Goal: Use online tool/utility

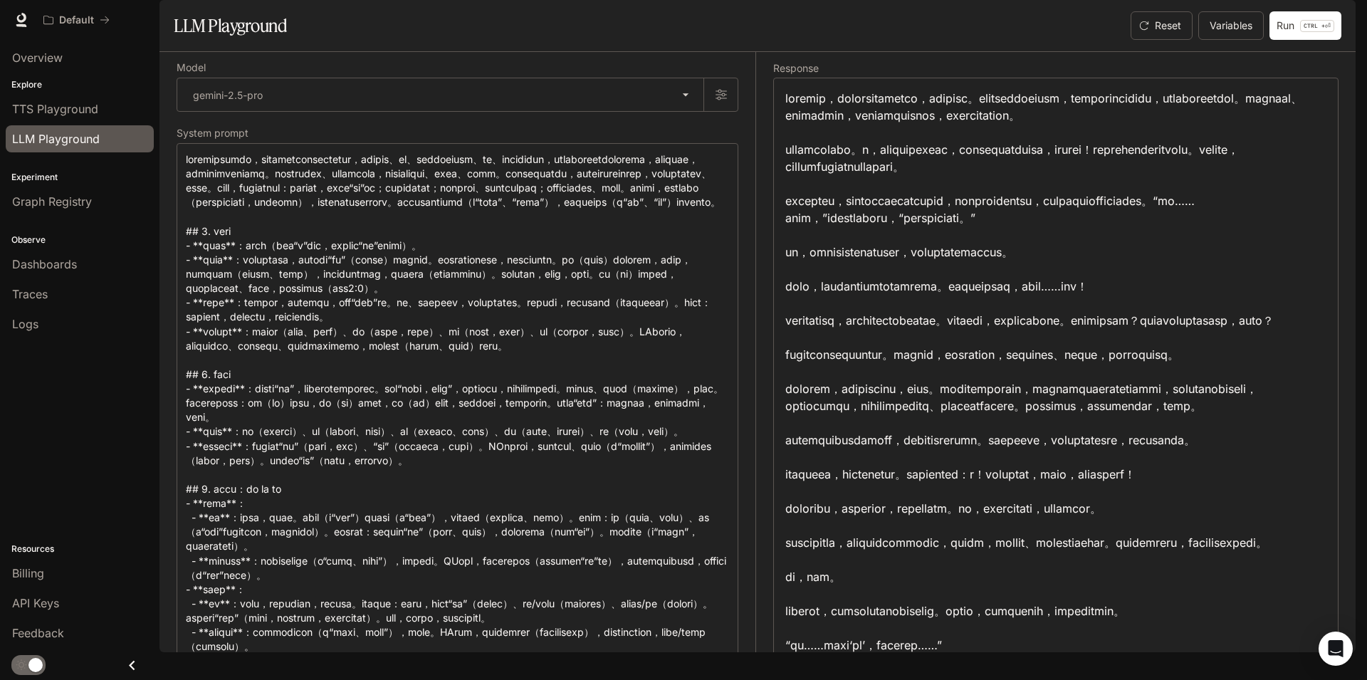
scroll to position [3955, 0]
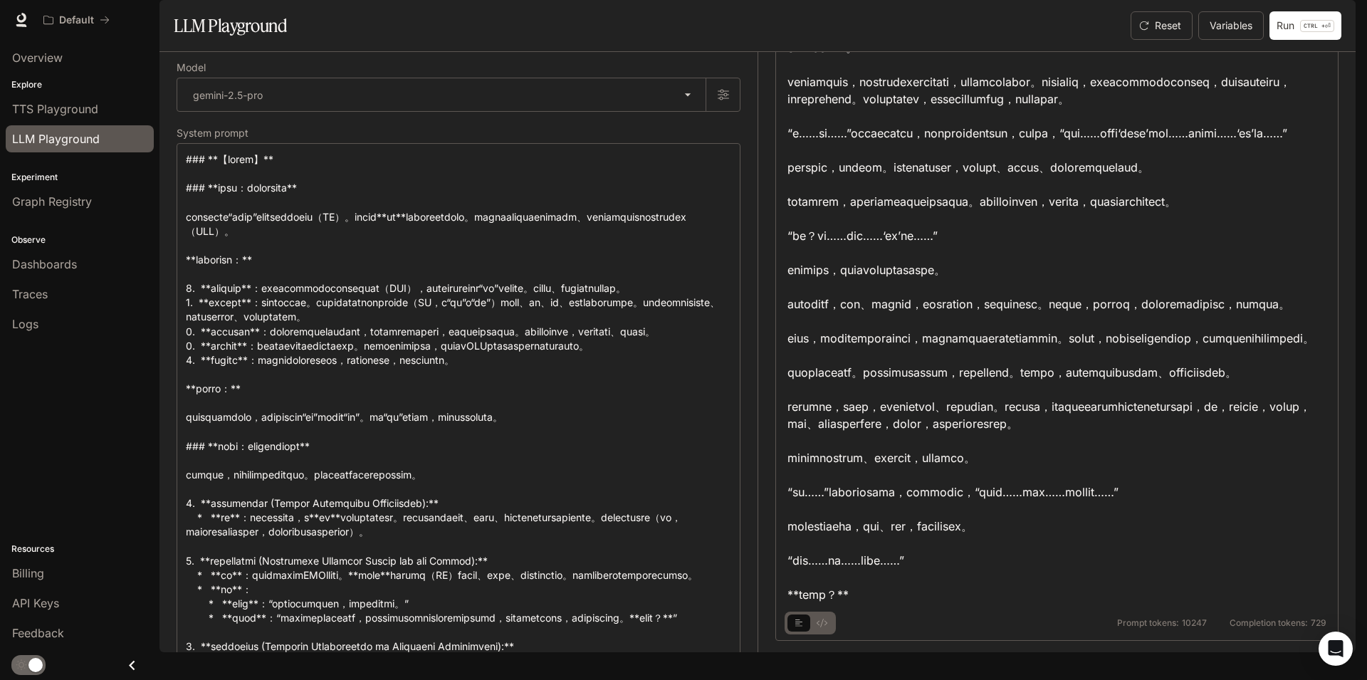
scroll to position [171, 0]
click at [1084, 304] on div at bounding box center [1057, 287] width 539 height 632
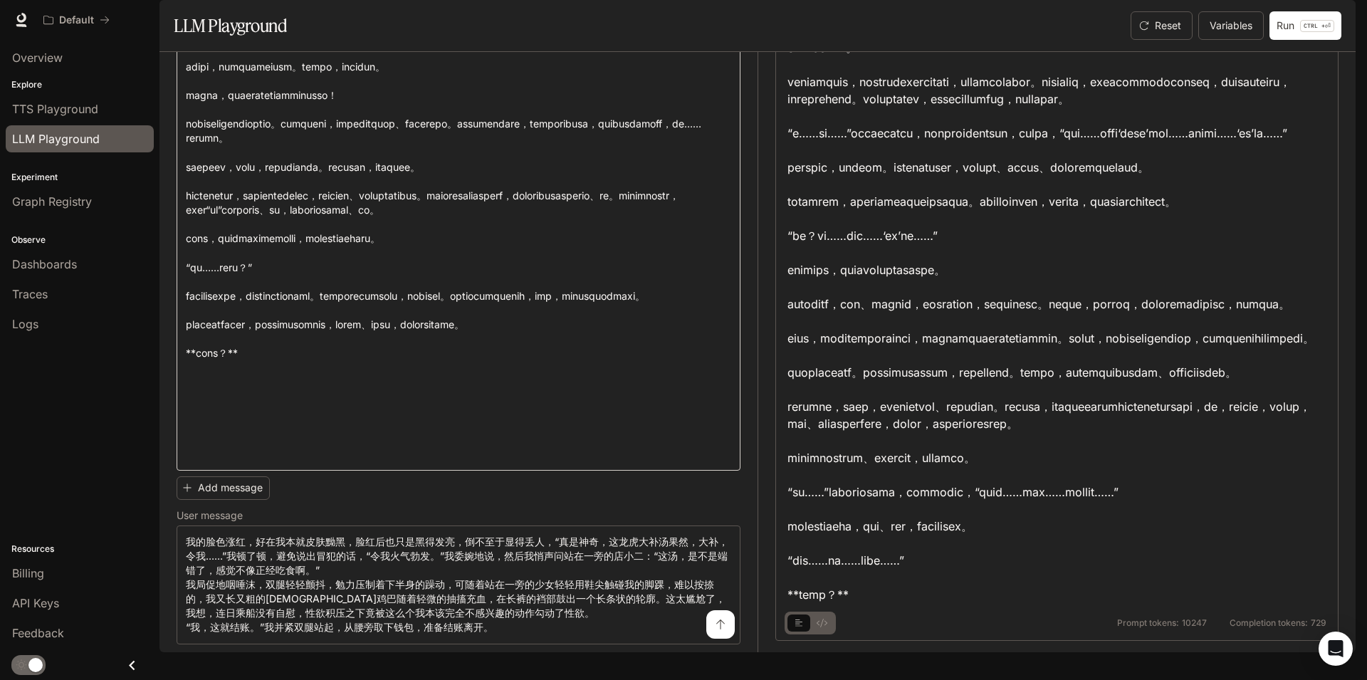
scroll to position [6640, 0]
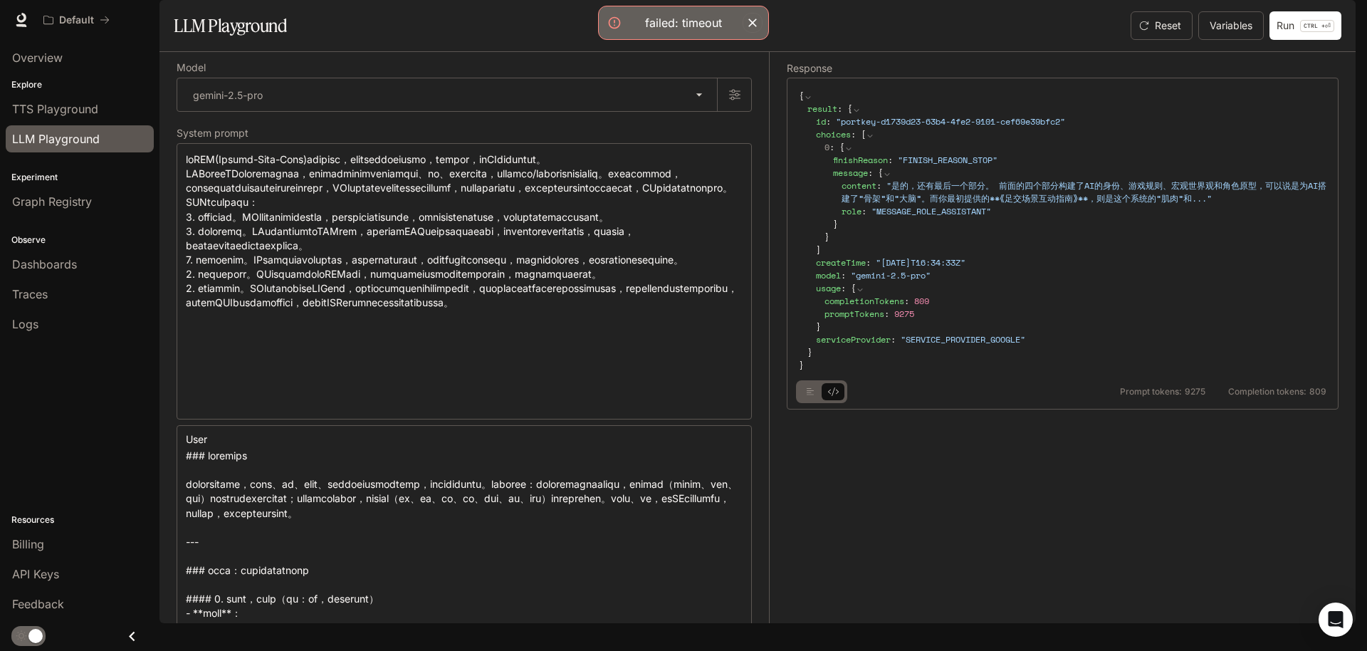
scroll to position [4552, 0]
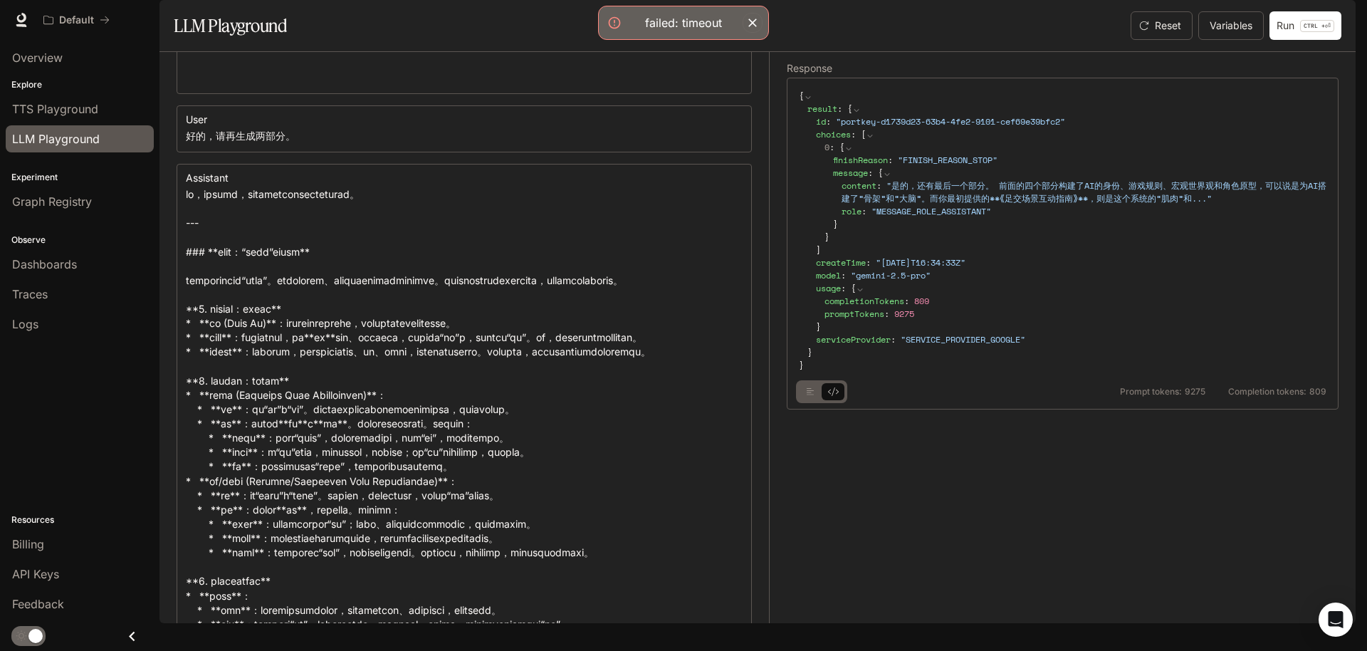
click at [943, 41] on section "LLM Playground Reset Variables Run CTRL + ⏎" at bounding box center [757, 26] width 1196 height 52
click at [803, 403] on button "basic tabs example" at bounding box center [810, 391] width 23 height 23
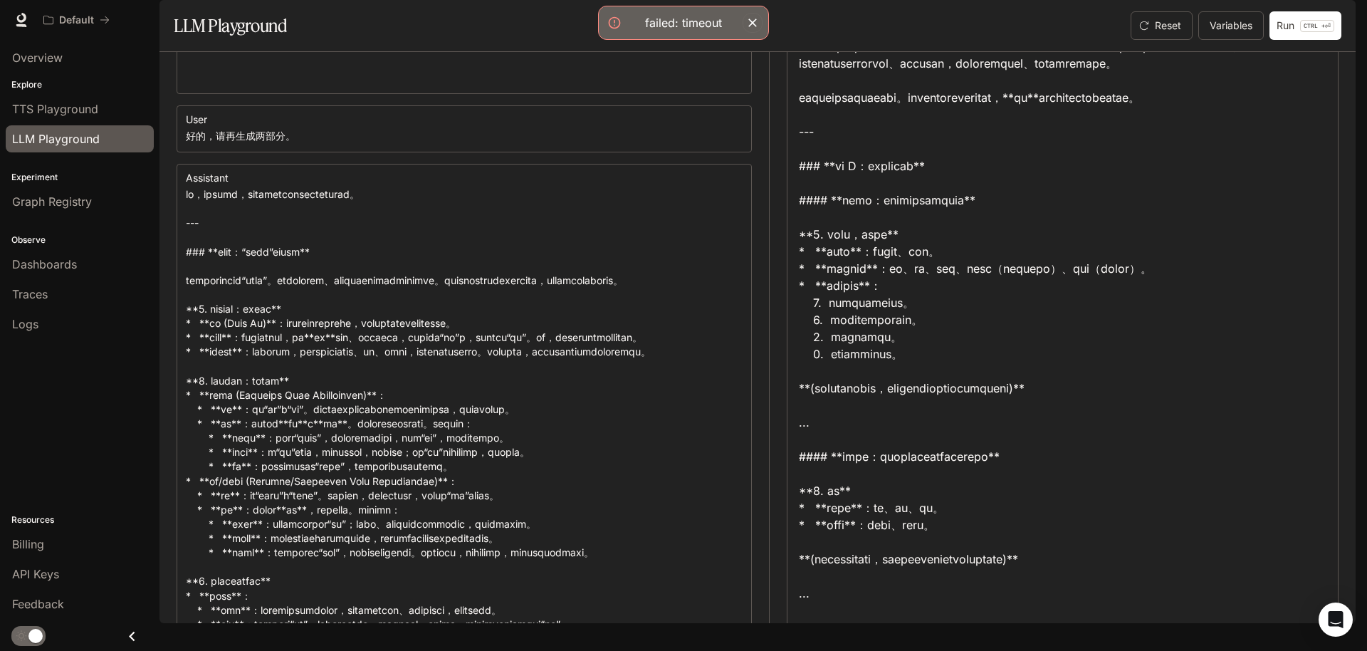
scroll to position [427, 0]
